Goal: Transaction & Acquisition: Purchase product/service

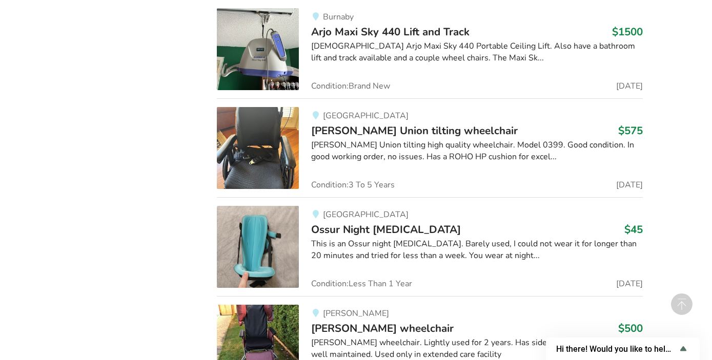
scroll to position [1708, 0]
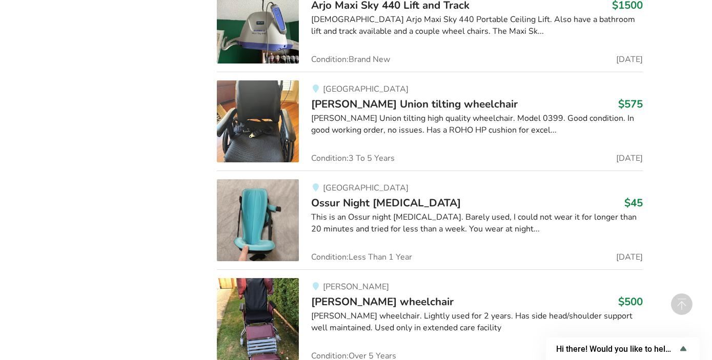
click at [247, 116] on img at bounding box center [258, 121] width 82 height 82
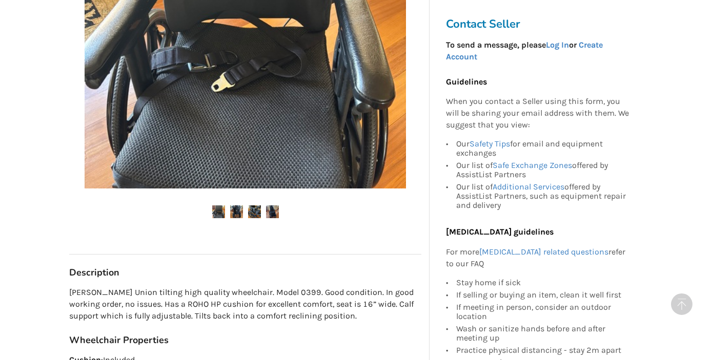
scroll to position [359, 0]
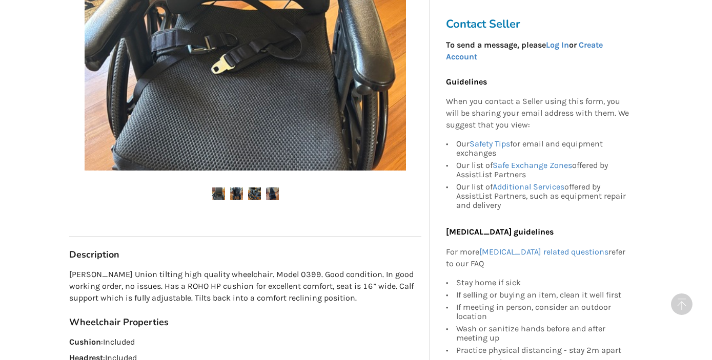
click at [234, 187] on img at bounding box center [236, 193] width 13 height 13
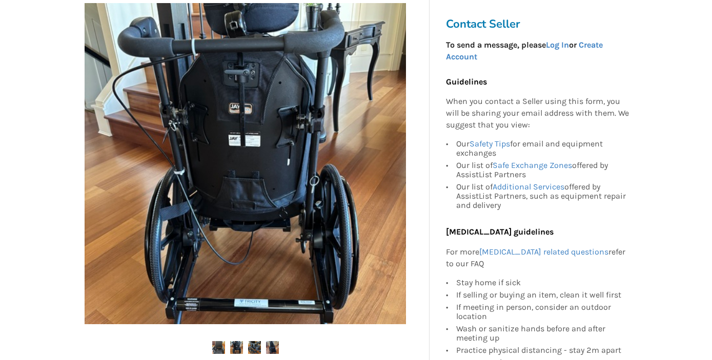
scroll to position [256, 0]
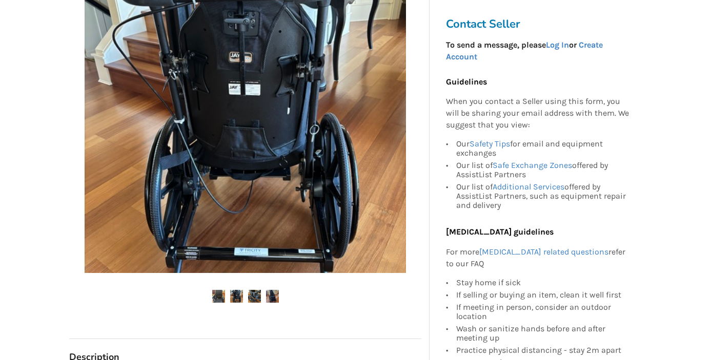
click at [252, 290] on img at bounding box center [254, 296] width 13 height 13
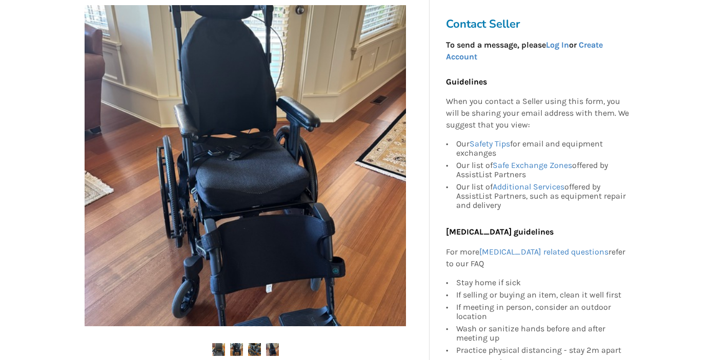
scroll to position [205, 0]
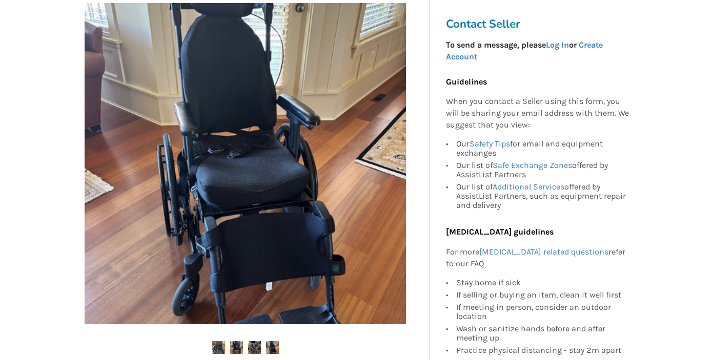
click at [273, 341] on img at bounding box center [272, 347] width 13 height 13
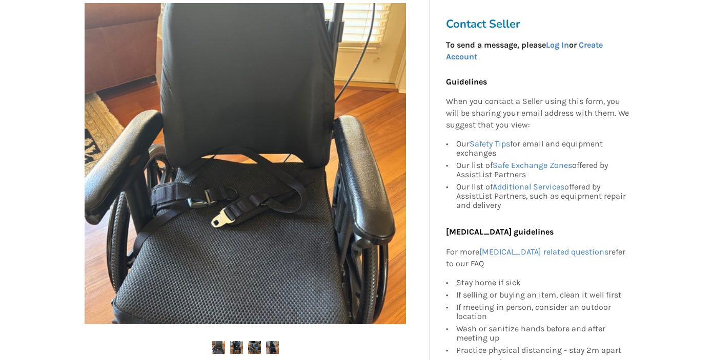
click at [273, 341] on img at bounding box center [272, 347] width 13 height 13
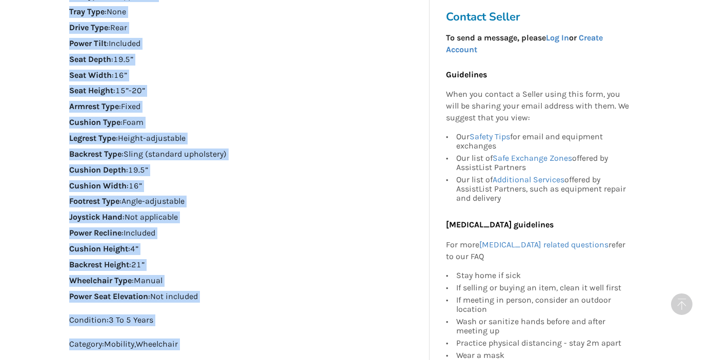
scroll to position [781, 0]
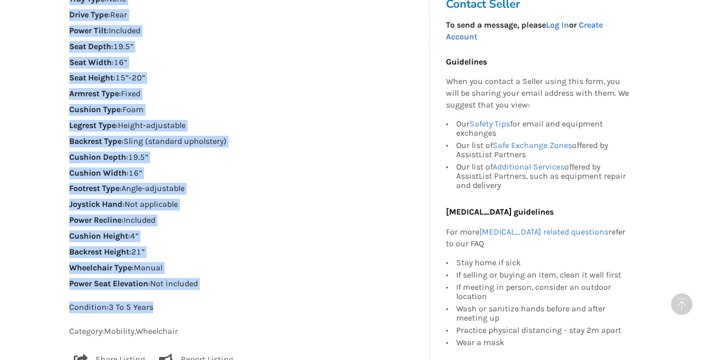
drag, startPoint x: 70, startPoint y: 42, endPoint x: 197, endPoint y: 281, distance: 271.1
copy div "Wheelchair Properties Cushion : Included Headrest : Included Joystick : Not app…"
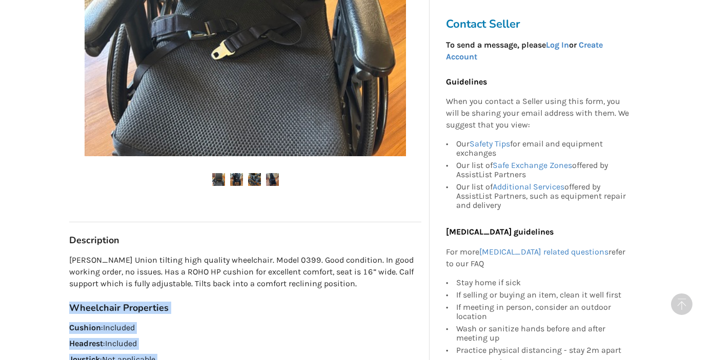
scroll to position [371, 0]
